Goal: Transaction & Acquisition: Purchase product/service

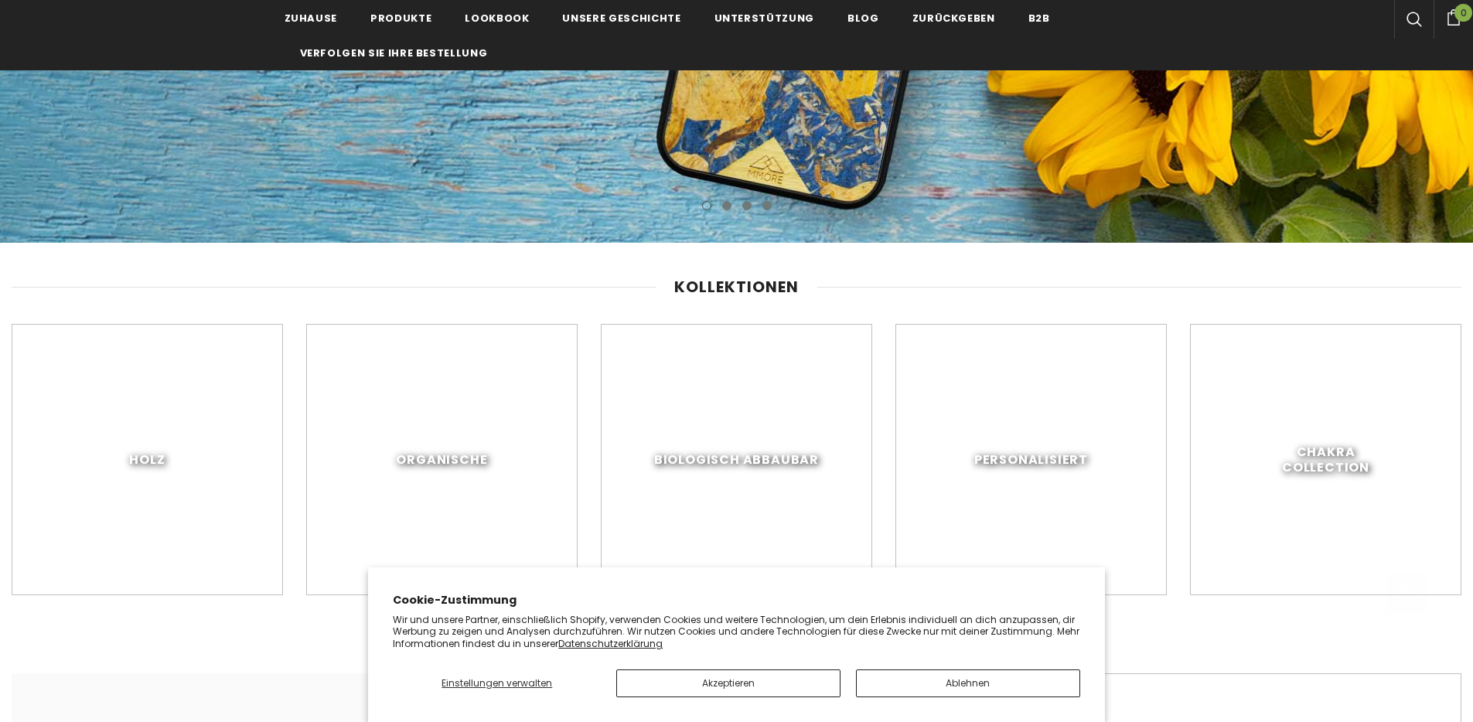
scroll to position [519, 0]
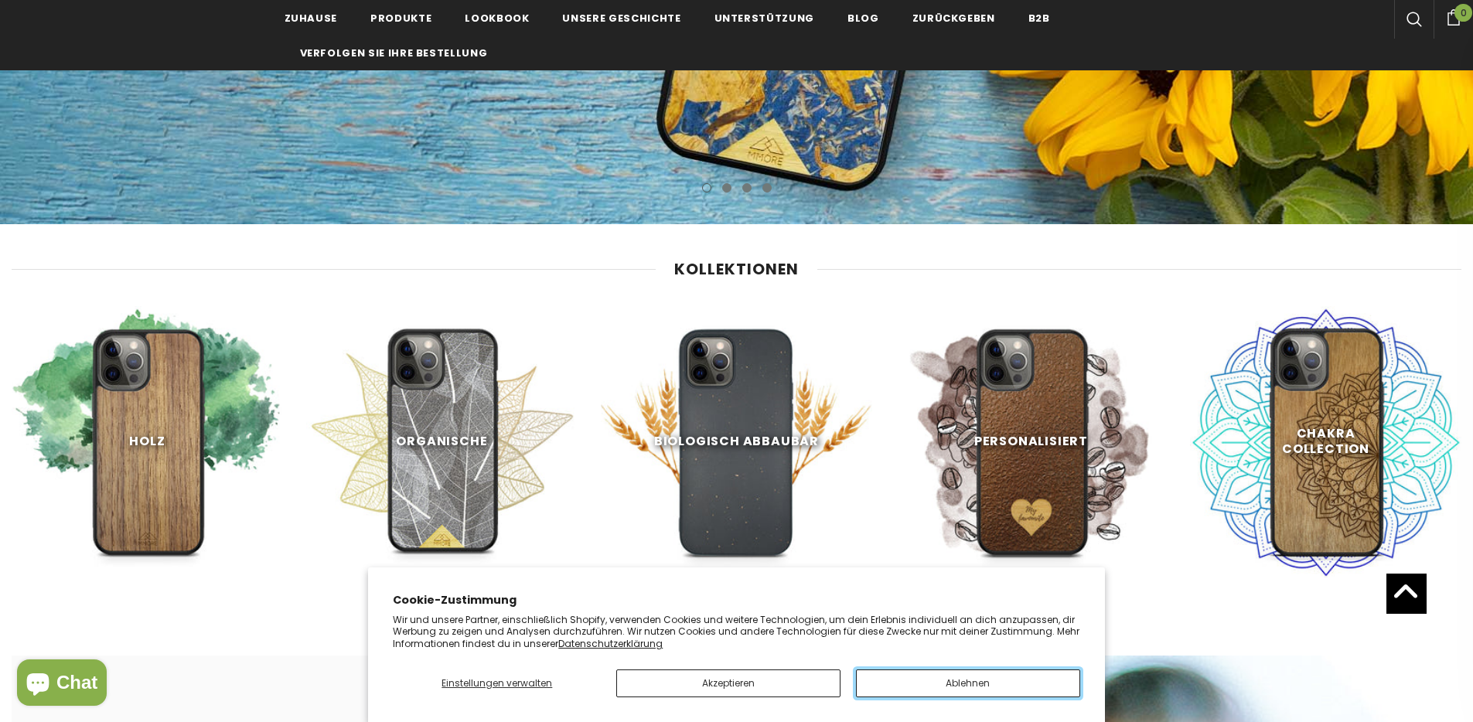
click at [964, 687] on button "Ablehnen" at bounding box center [968, 684] width 224 height 28
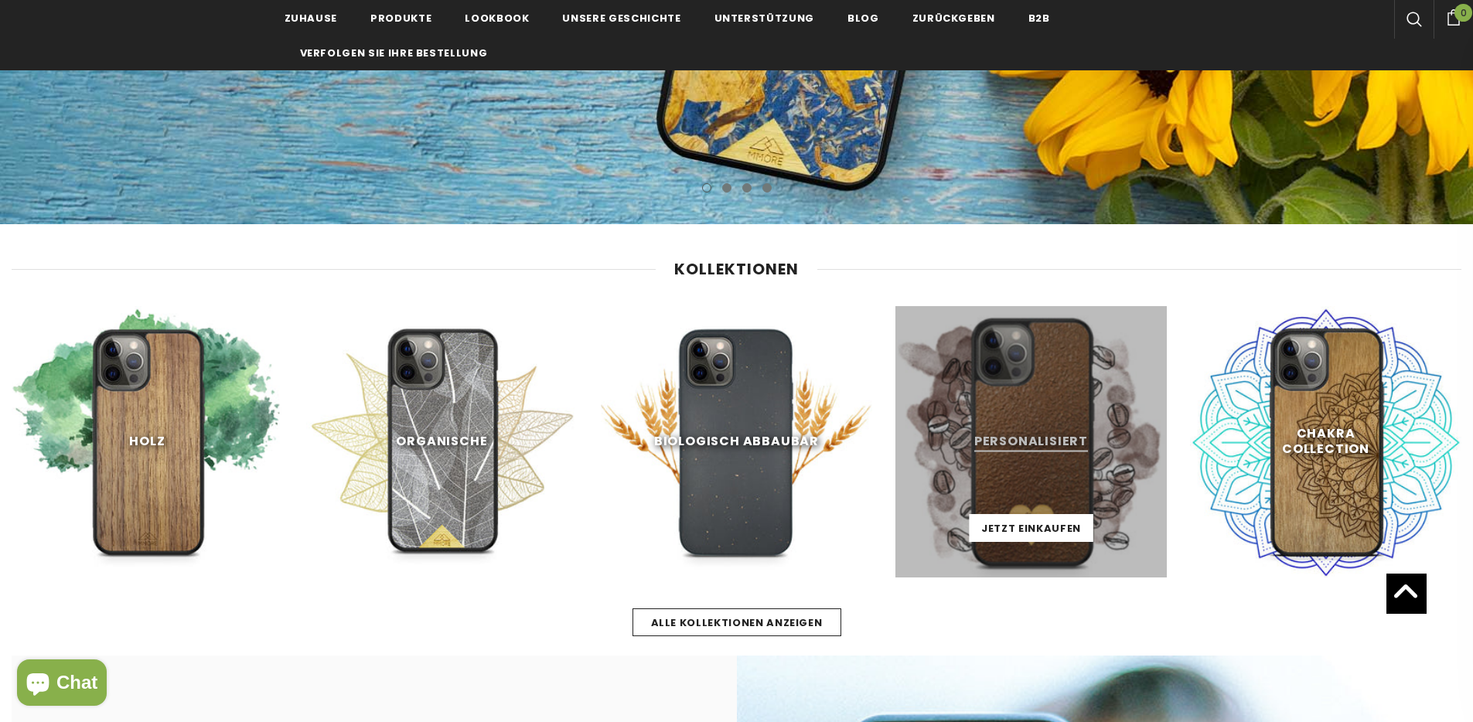
click at [1052, 447] on link at bounding box center [1030, 441] width 271 height 271
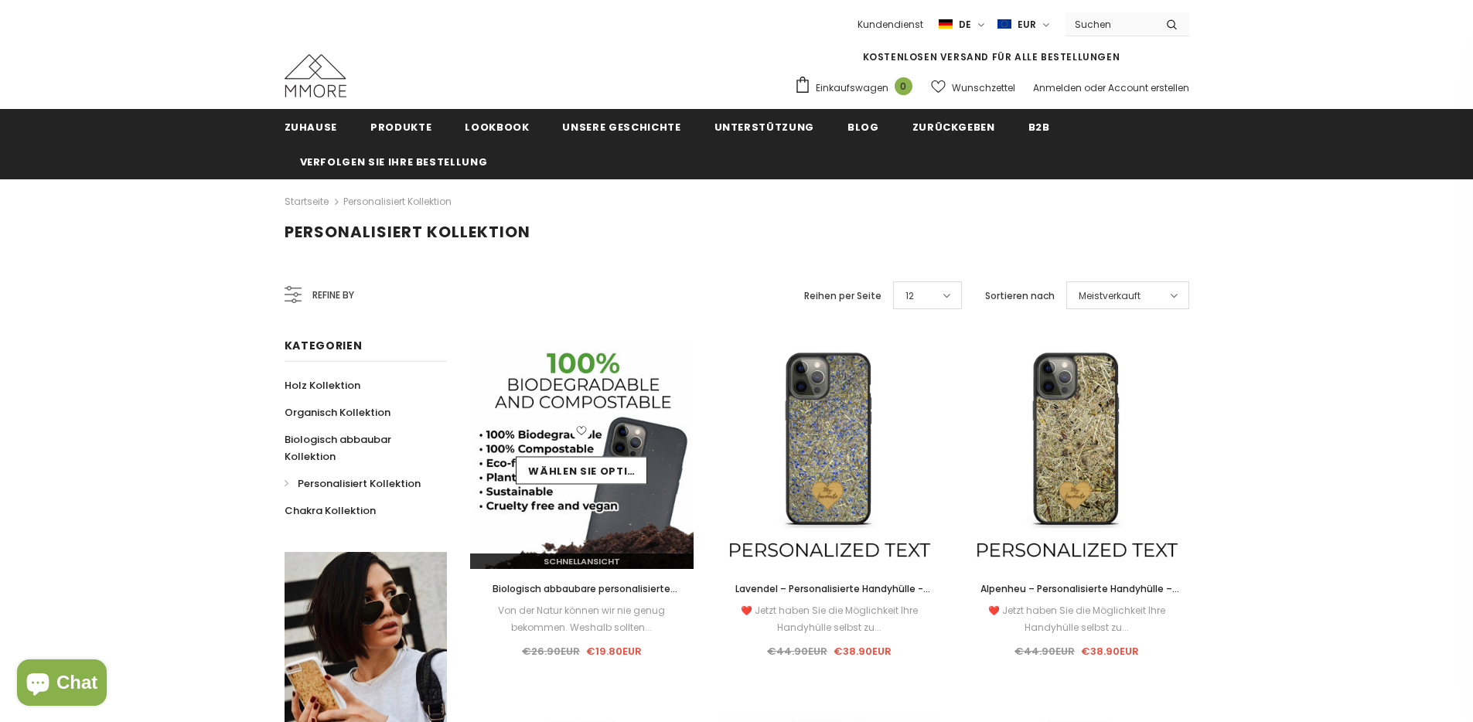
click at [612, 453] on div "Wählen Sie Optionen" at bounding box center [582, 456] width 224 height 73
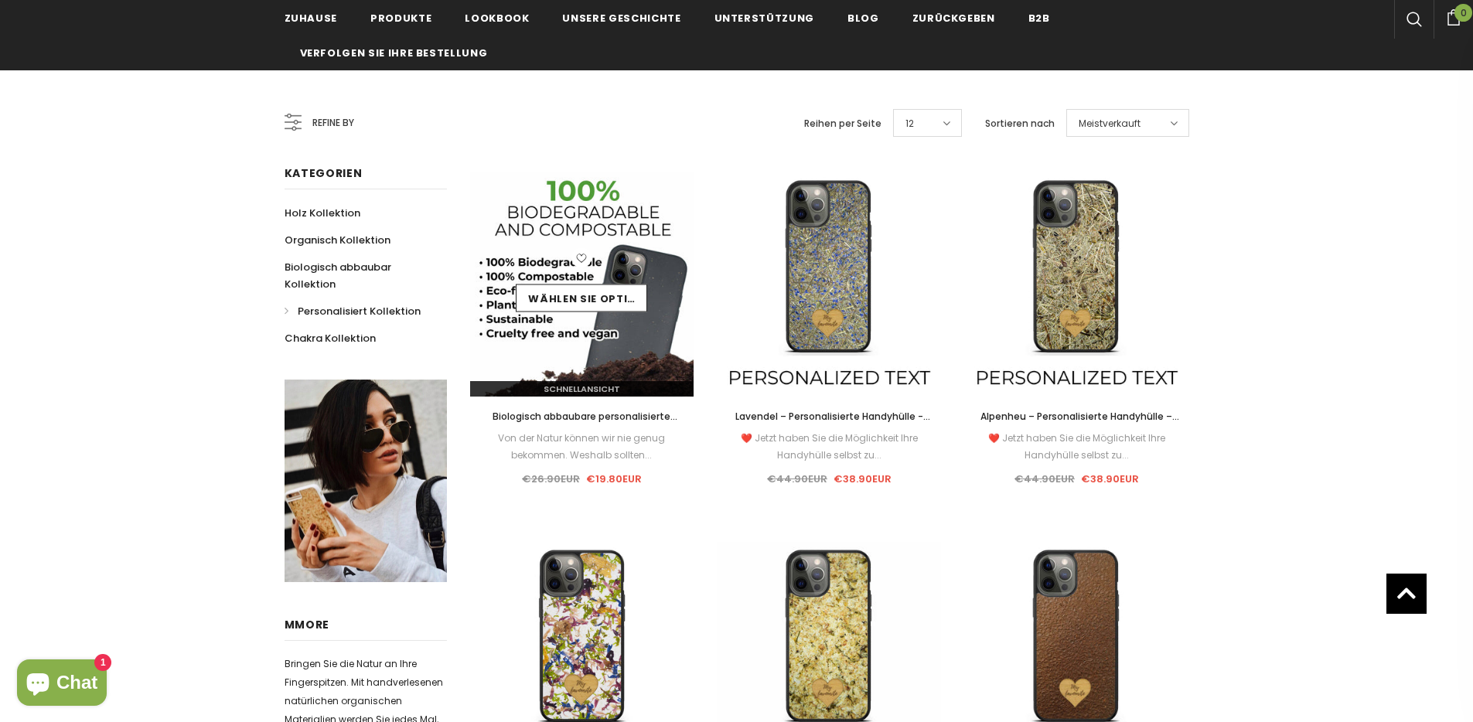
scroll to position [136, 0]
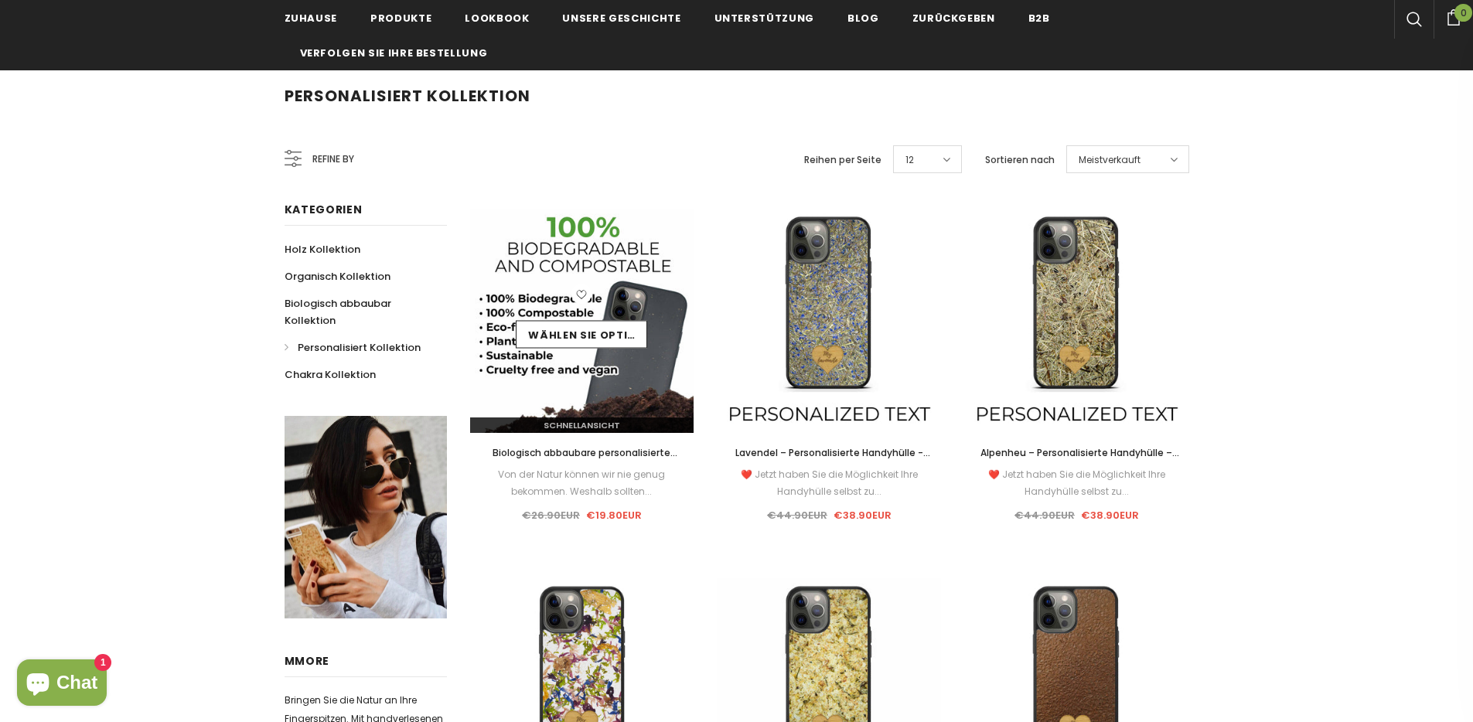
click at [601, 275] on img at bounding box center [582, 321] width 224 height 224
